Goal: Information Seeking & Learning: Compare options

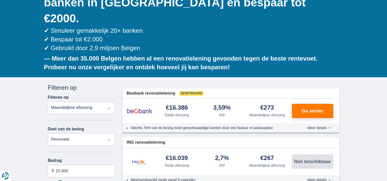
scroll to position [77, 0]
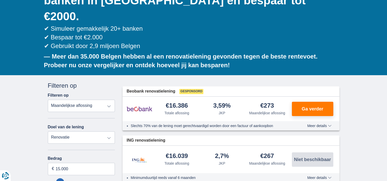
click at [76, 100] on select "Totale aflossing JKP Maandelijkse aflossing" at bounding box center [81, 106] width 67 height 12
click at [75, 100] on select "Totale aflossing JKP Maandelijkse aflossing" at bounding box center [81, 106] width 67 height 12
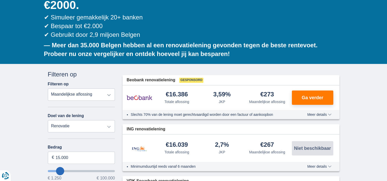
scroll to position [102, 0]
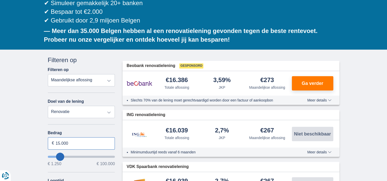
click at [72, 138] on input "15.000" at bounding box center [81, 144] width 67 height 12
type input "14.250"
type input "14250"
type input "15.250"
type input "16250"
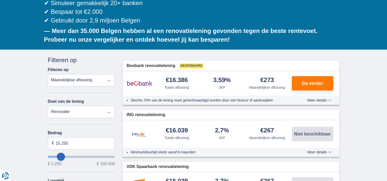
type input "16.250"
select select "84"
type input "14.250"
type input "14250"
select select "60"
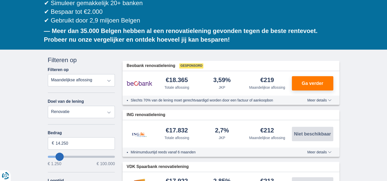
type input "16.250"
type input "16250"
select select "84"
type input "99.250"
type input "99250"
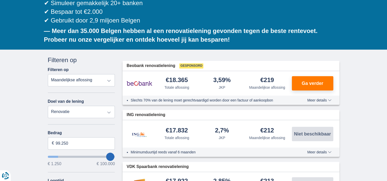
click at [111, 156] on input "wantToBorrow" at bounding box center [81, 157] width 67 height 2
select select "120"
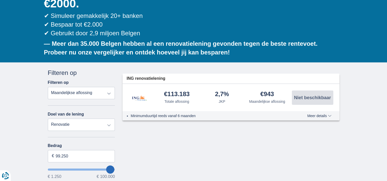
scroll to position [102, 0]
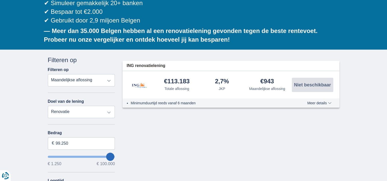
click at [108, 106] on select "Persoonlijke lening Auto Moto / fiets Mobilhome / caravan Renovatie Energie Sch…" at bounding box center [81, 112] width 67 height 12
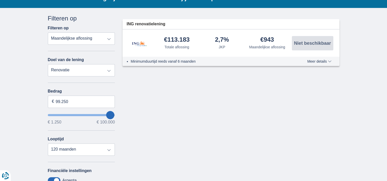
scroll to position [154, 0]
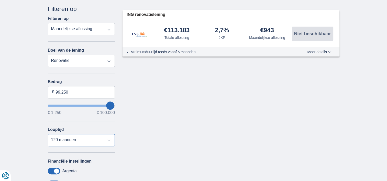
click at [110, 134] on select "12 maanden 18 maanden 24 maanden 30 maanden 36 maanden 42 maanden 48 maanden 60…" at bounding box center [81, 140] width 67 height 12
click at [109, 134] on select "12 maanden 18 maanden 24 maanden 30 maanden 36 maanden 42 maanden 48 maanden 60…" at bounding box center [81, 140] width 67 height 12
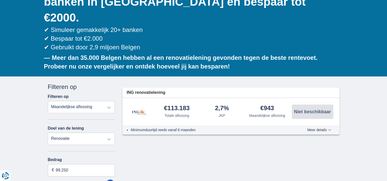
scroll to position [128, 0]
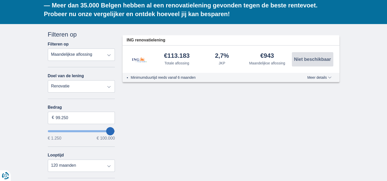
type input "57.250"
type input "57250"
click at [85, 130] on input "wantToBorrow" at bounding box center [81, 131] width 67 height 2
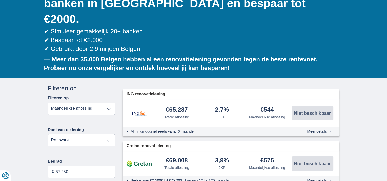
scroll to position [77, 0]
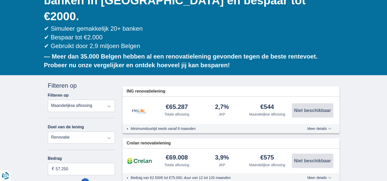
type input "28.250"
type input "28250"
click at [68, 181] on input "wantToBorrow" at bounding box center [81, 183] width 67 height 2
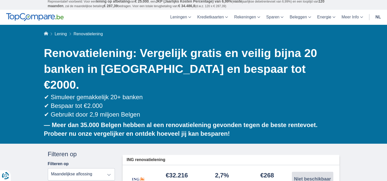
scroll to position [0, 0]
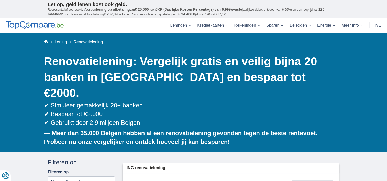
scroll to position [102, 0]
